Goal: Subscribe to service/newsletter

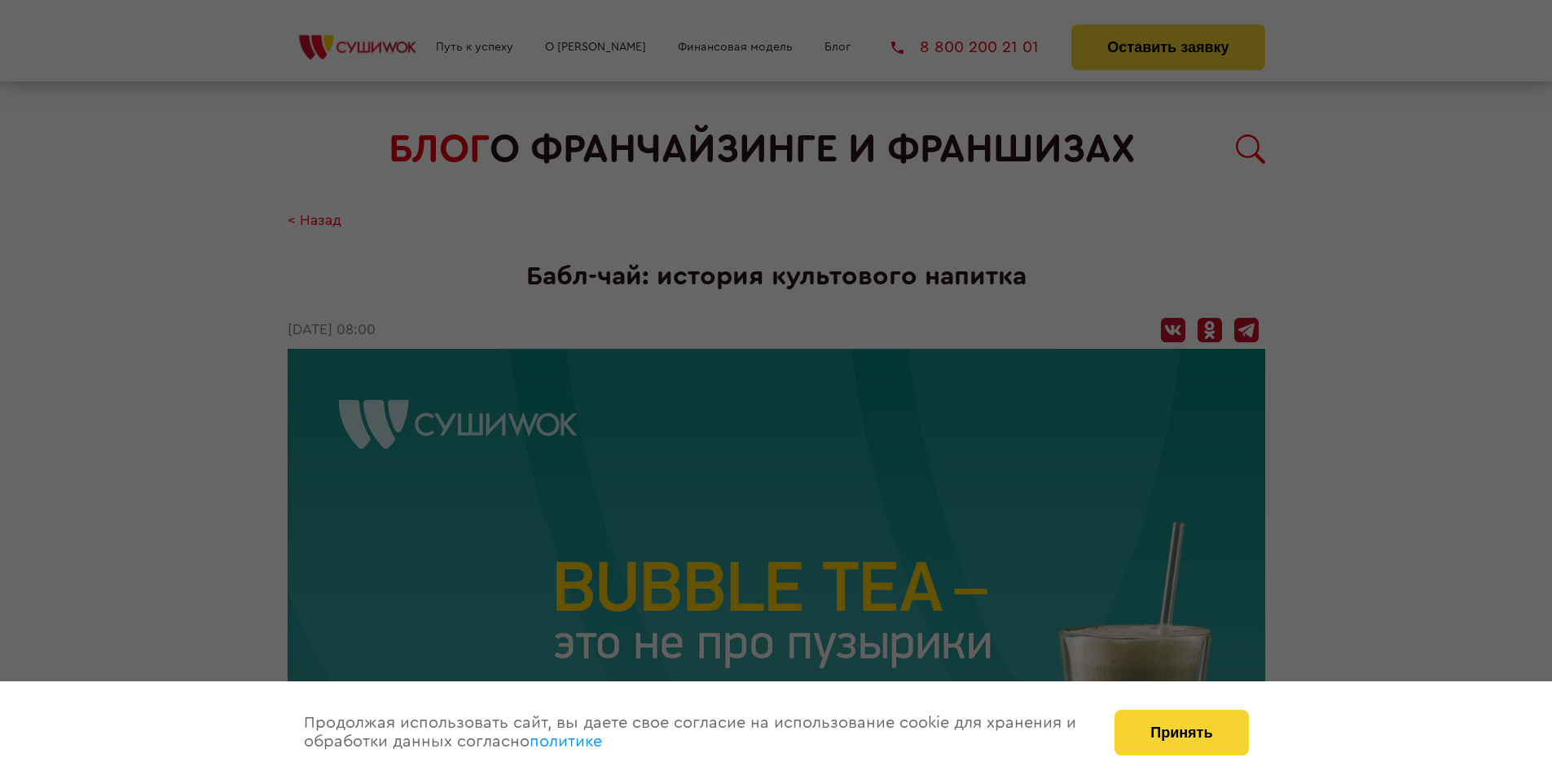
scroll to position [1611, 0]
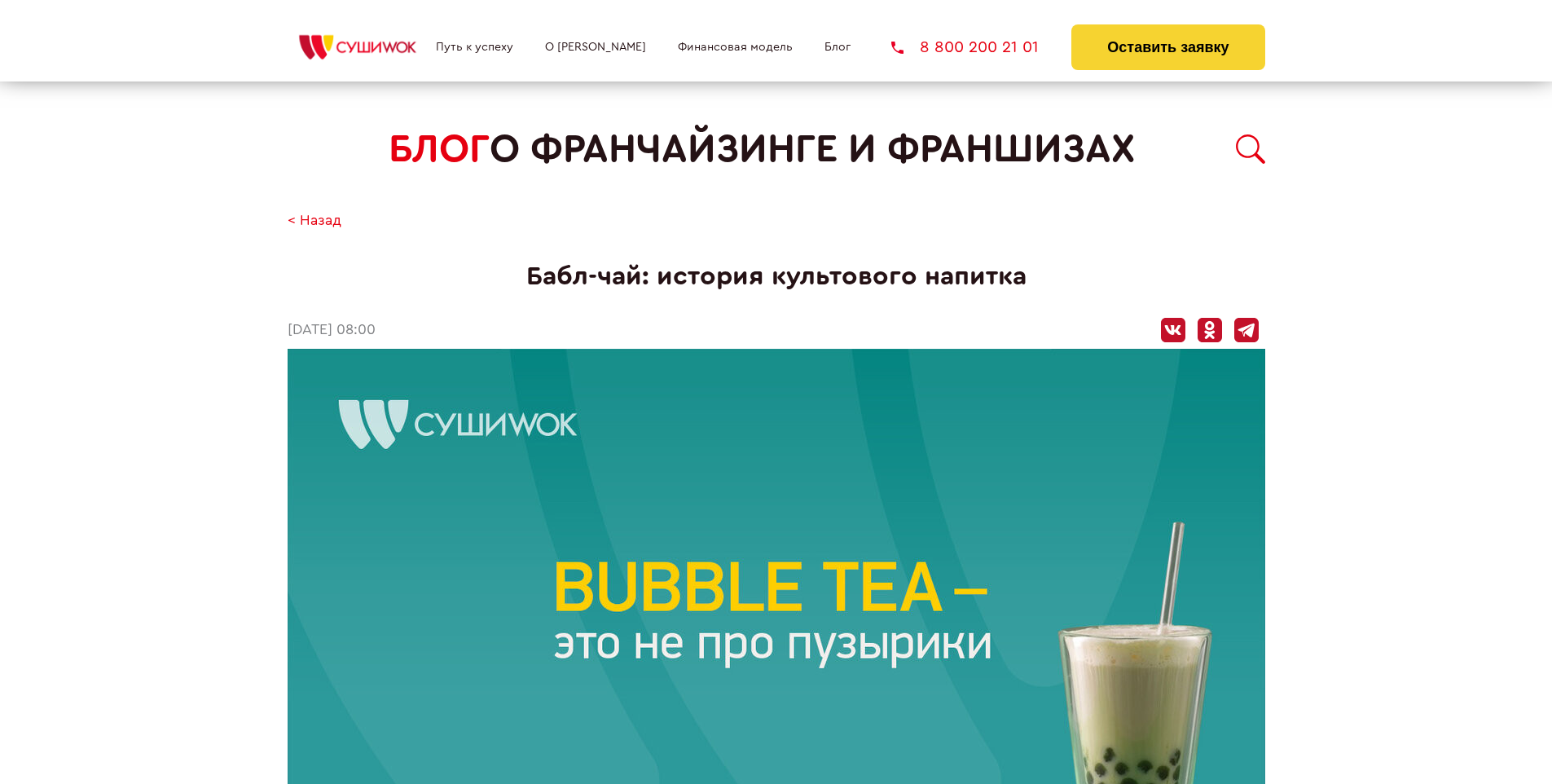
scroll to position [1611, 0]
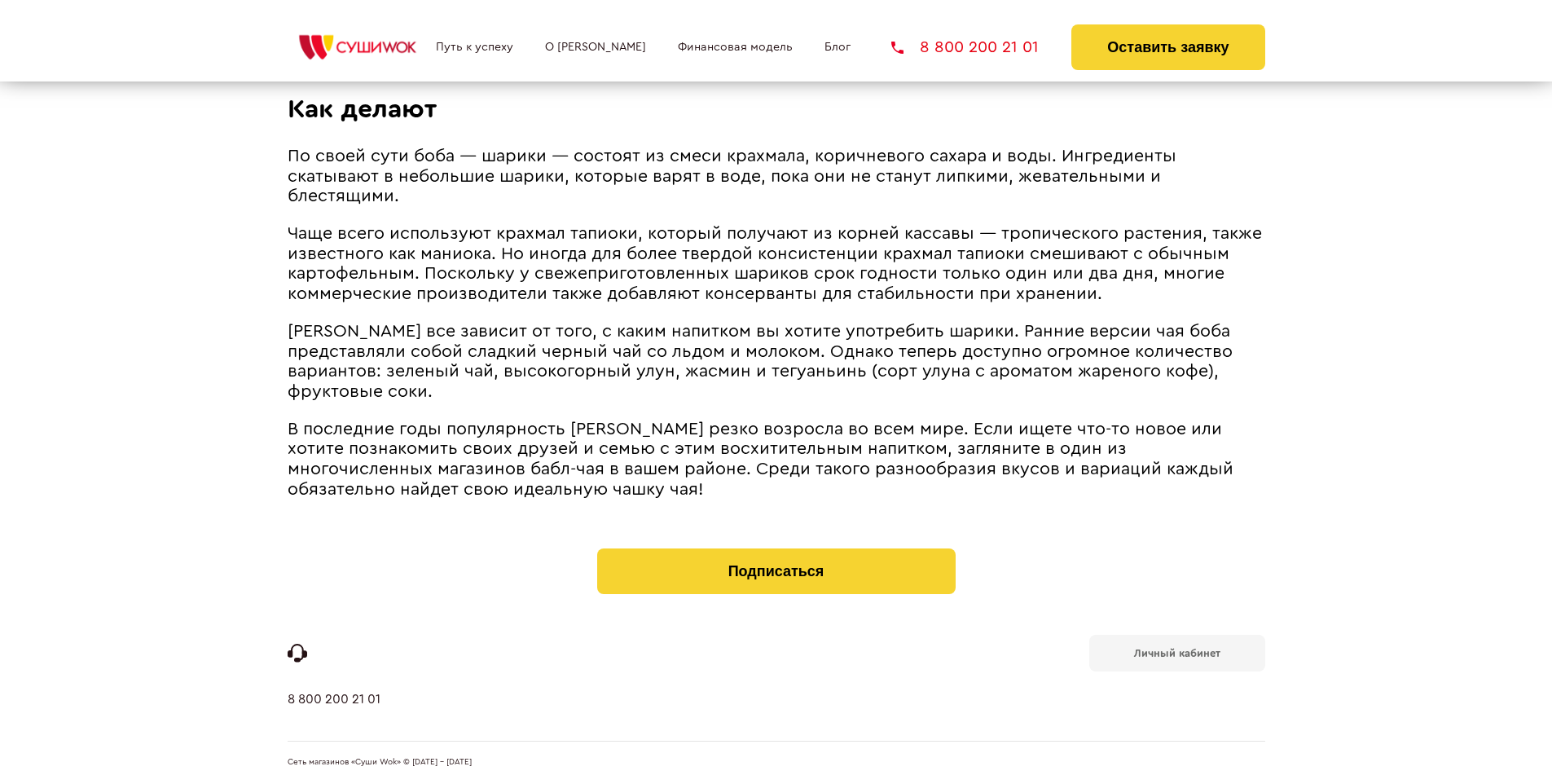
click at [1177, 652] on b "Личный кабинет" at bounding box center [1178, 652] width 87 height 11
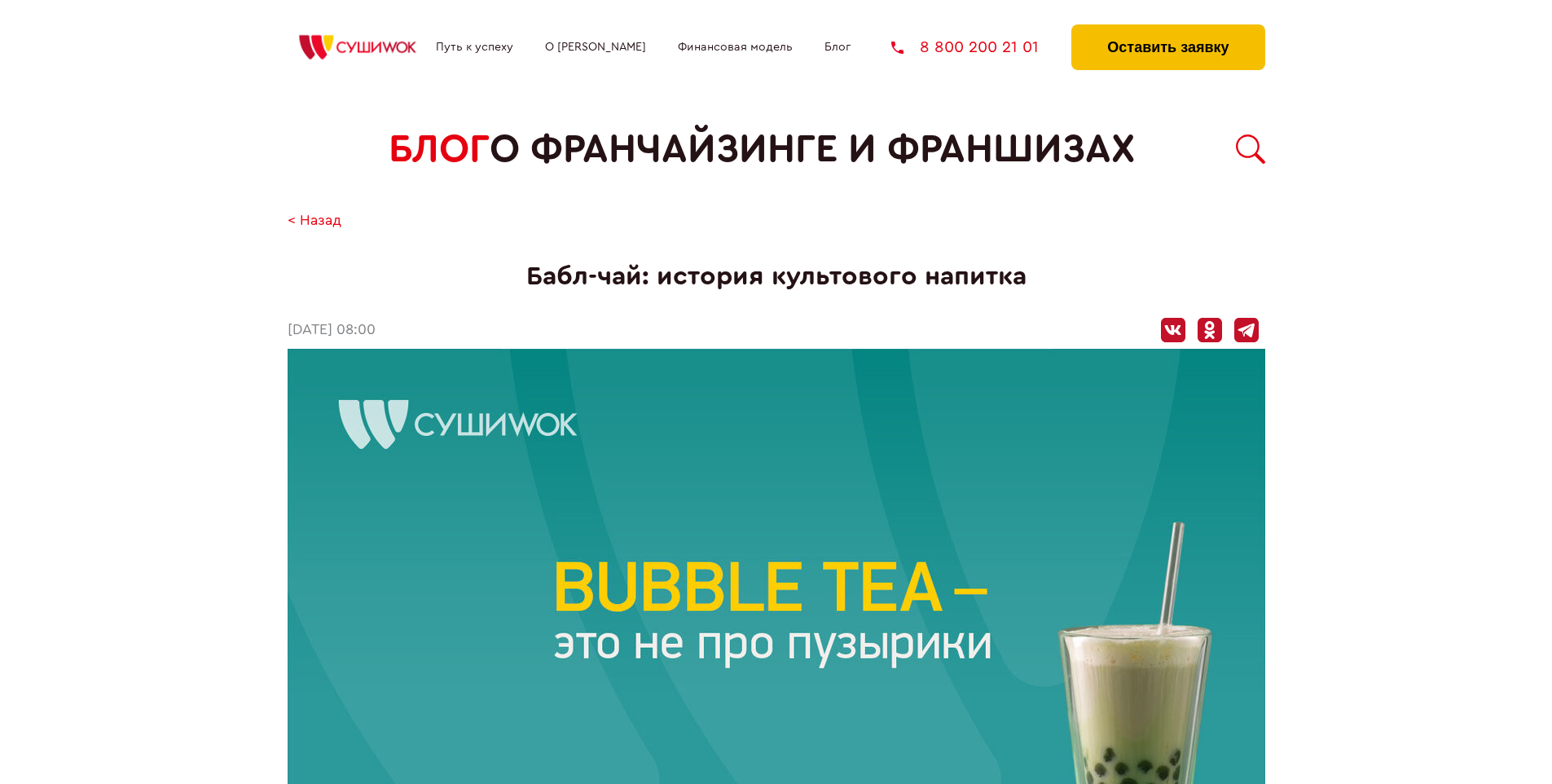
click at [1168, 29] on button "Оставить заявку" at bounding box center [1168, 46] width 193 height 45
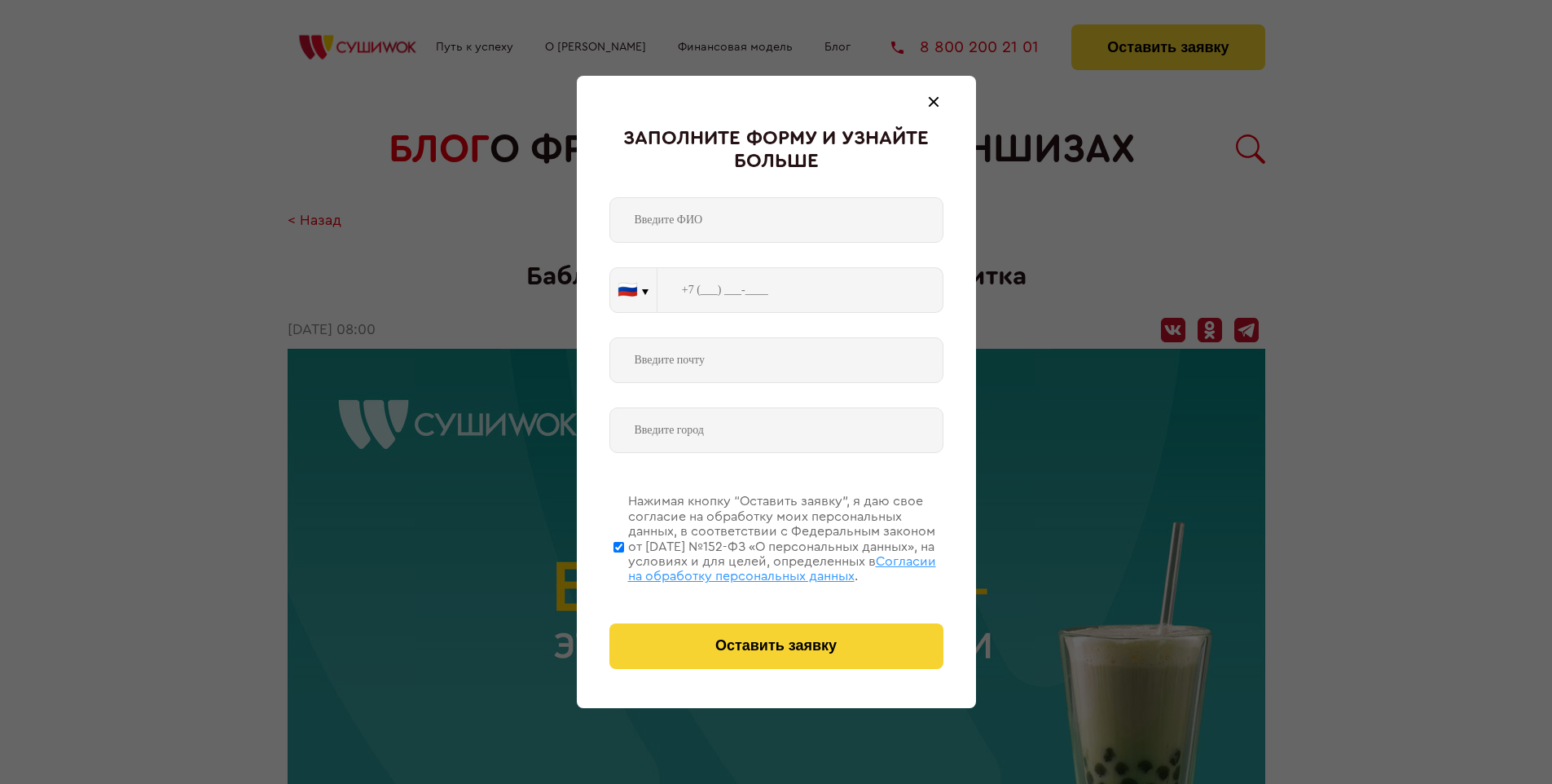
click at [755, 567] on span "Согласии на обработку персональных данных" at bounding box center [782, 569] width 308 height 28
click at [624, 567] on input "Нажимая кнопку “Оставить заявку”, я даю свое согласие на обработку моих персона…" at bounding box center [619, 547] width 11 height 131
checkbox input "false"
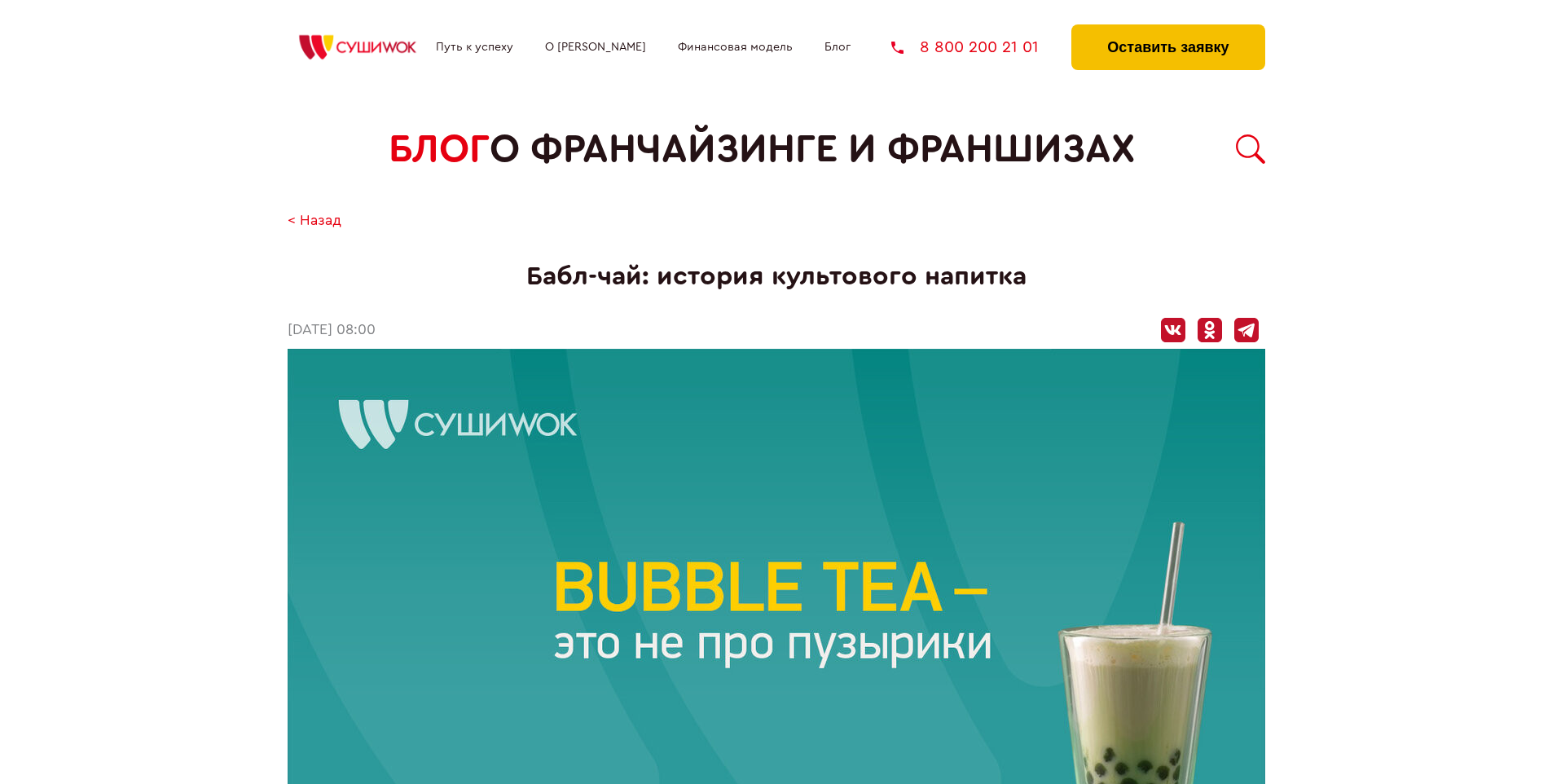
click at [1168, 29] on button "Оставить заявку" at bounding box center [1168, 46] width 193 height 45
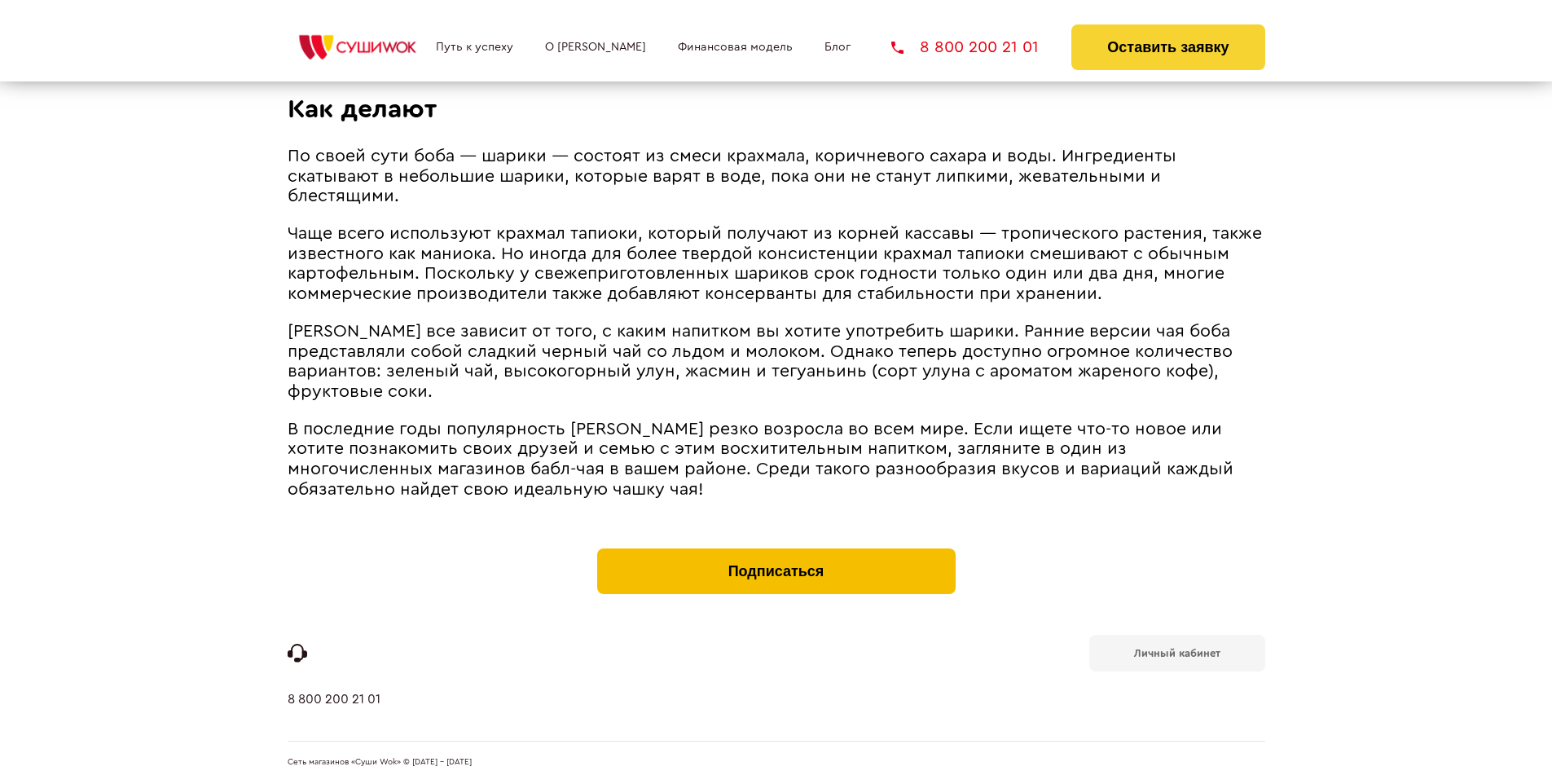
click at [776, 552] on button "Подписаться" at bounding box center [776, 570] width 359 height 45
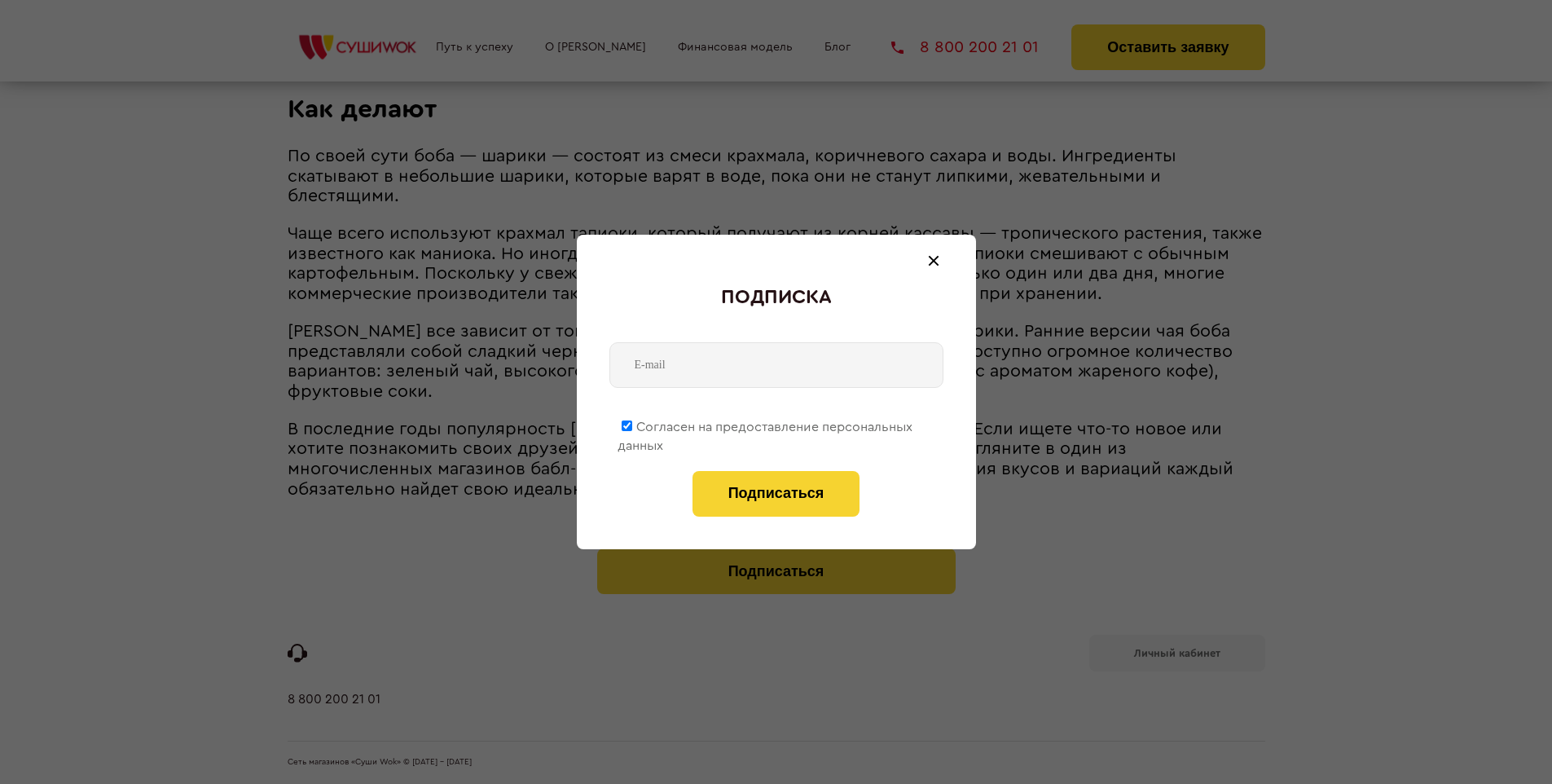
click at [766, 423] on span "Согласен на предоставление персональных данных" at bounding box center [765, 436] width 295 height 32
click at [632, 423] on input "Согласен на предоставление персональных данных" at bounding box center [626, 425] width 11 height 11
checkbox input "false"
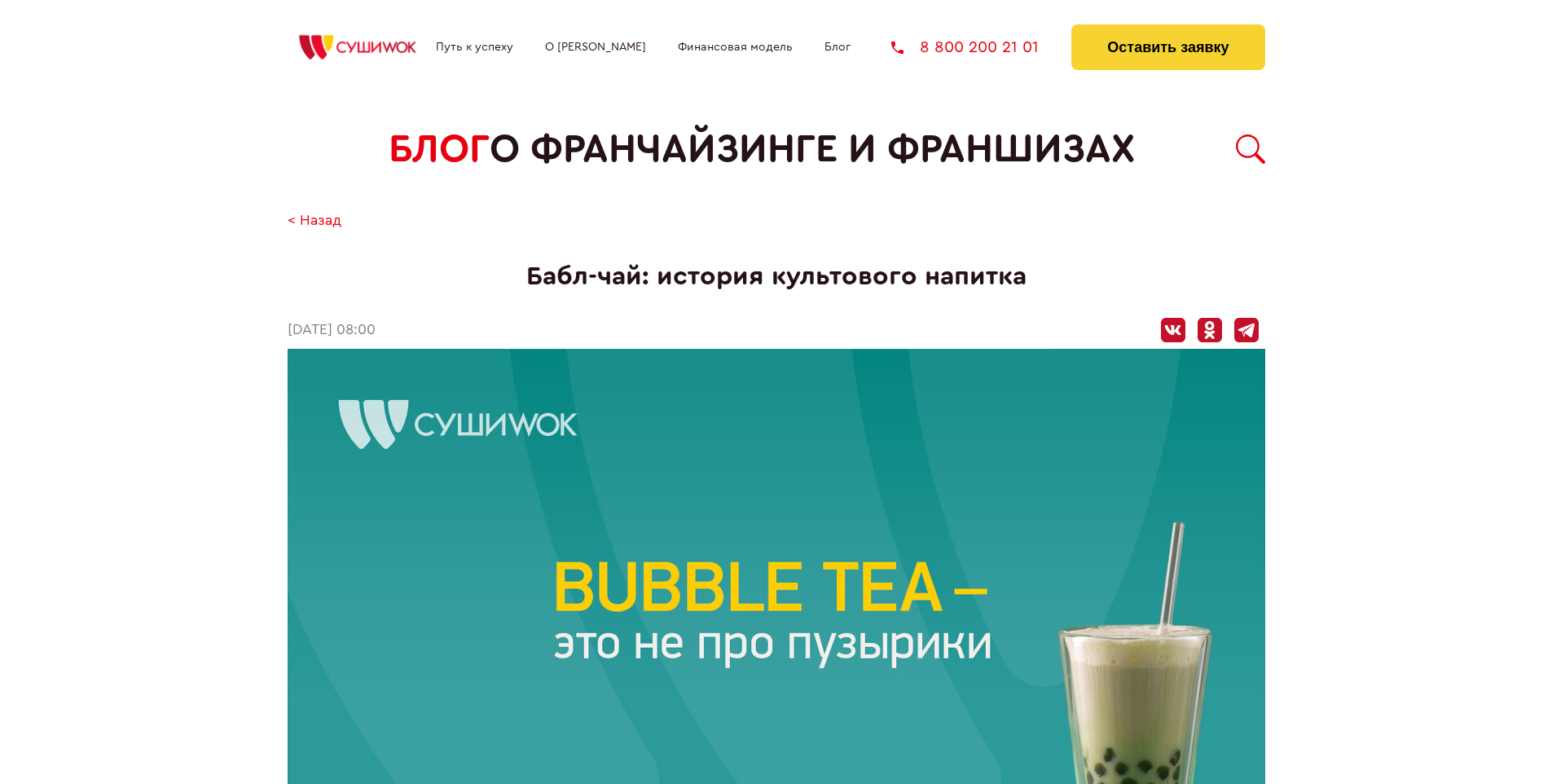
scroll to position [1611, 0]
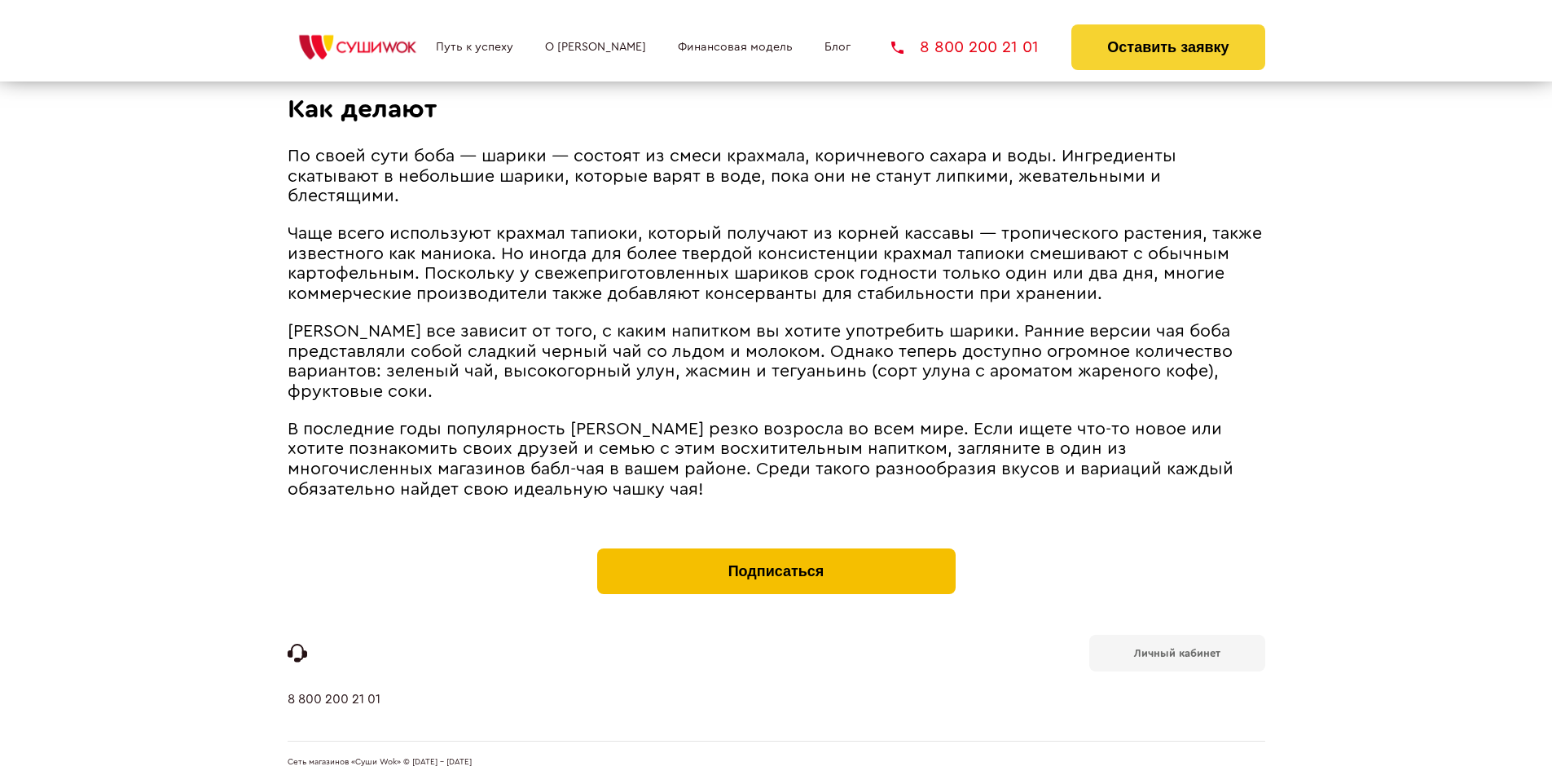
click at [776, 552] on button "Подписаться" at bounding box center [776, 570] width 359 height 45
